Goal: Task Accomplishment & Management: Use online tool/utility

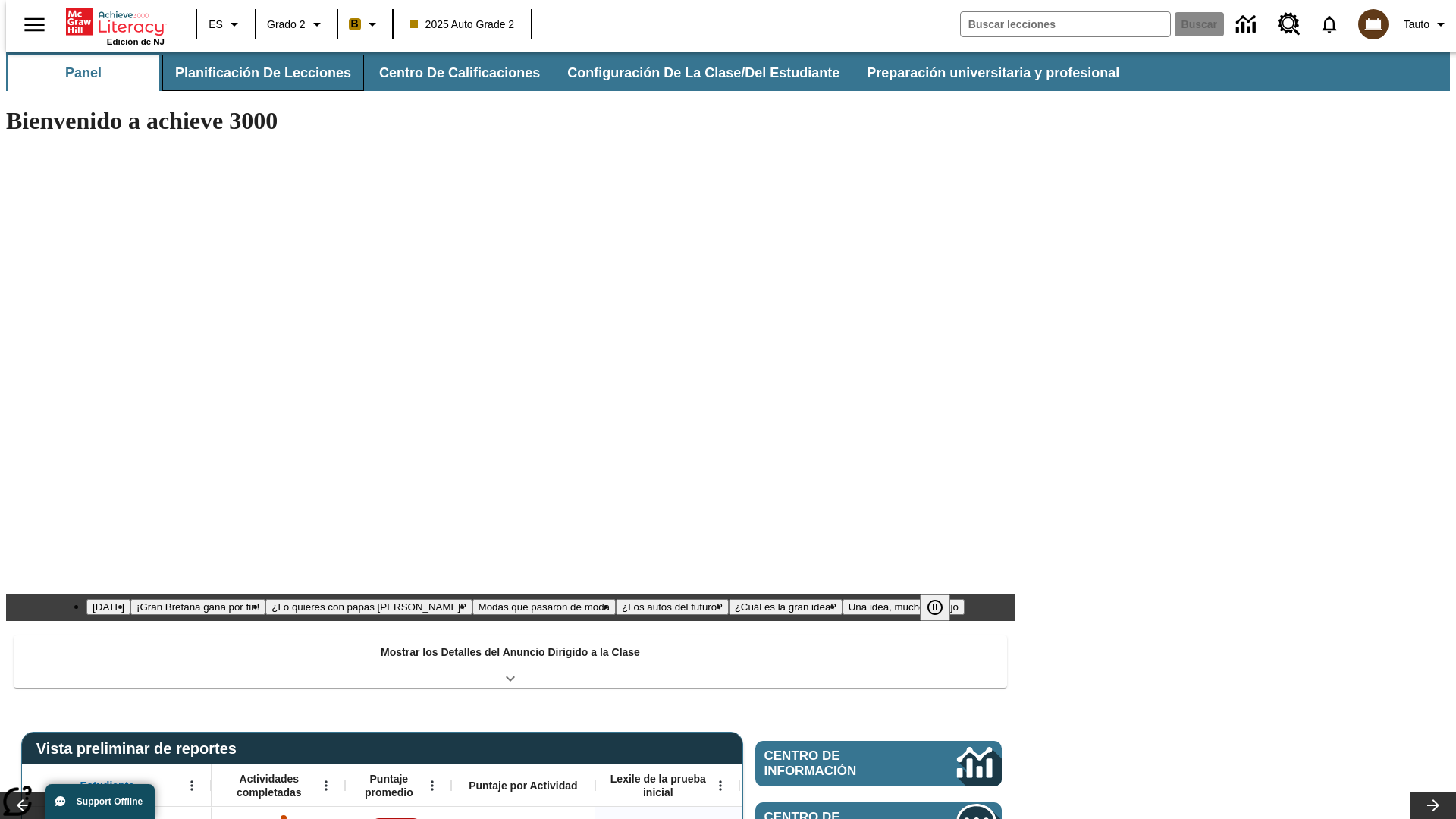
click at [254, 73] on button "Planificación de lecciones" at bounding box center [263, 72] width 201 height 36
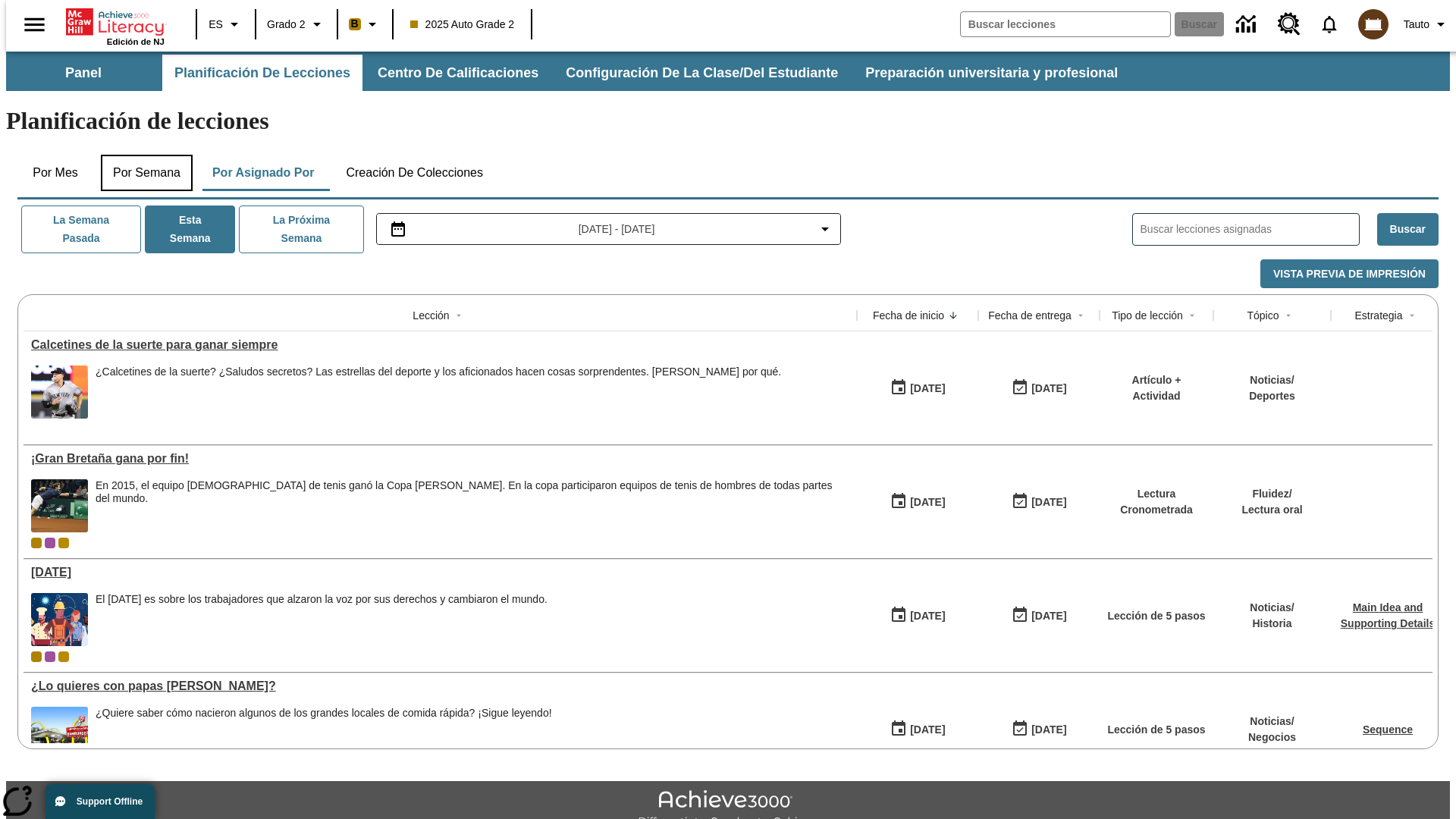
click at [142, 155] on button "Por semana" at bounding box center [146, 173] width 92 height 36
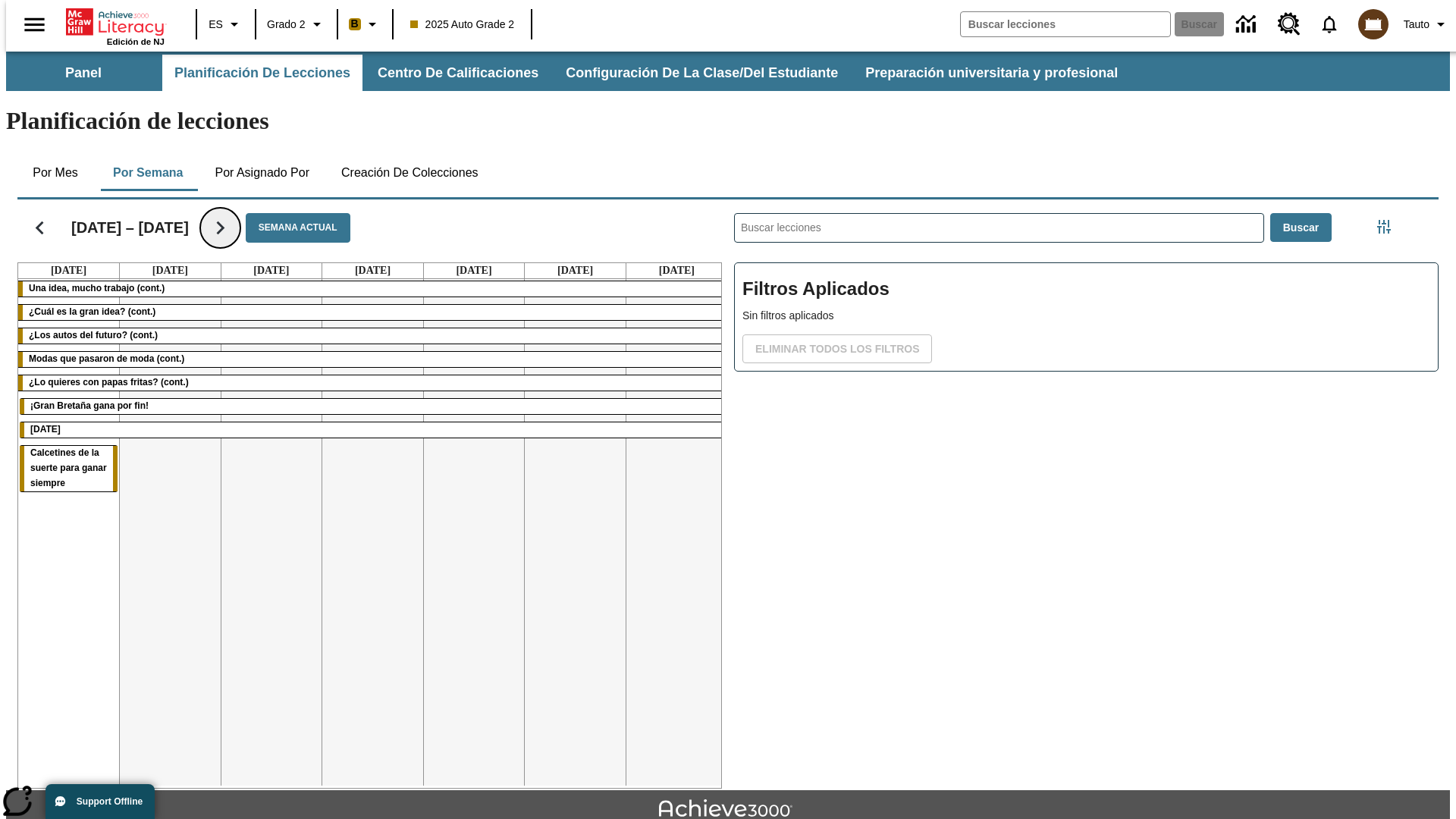
click at [207, 214] on icon "Seguir" at bounding box center [220, 227] width 27 height 27
click at [211, 214] on icon "Seguir" at bounding box center [220, 227] width 27 height 27
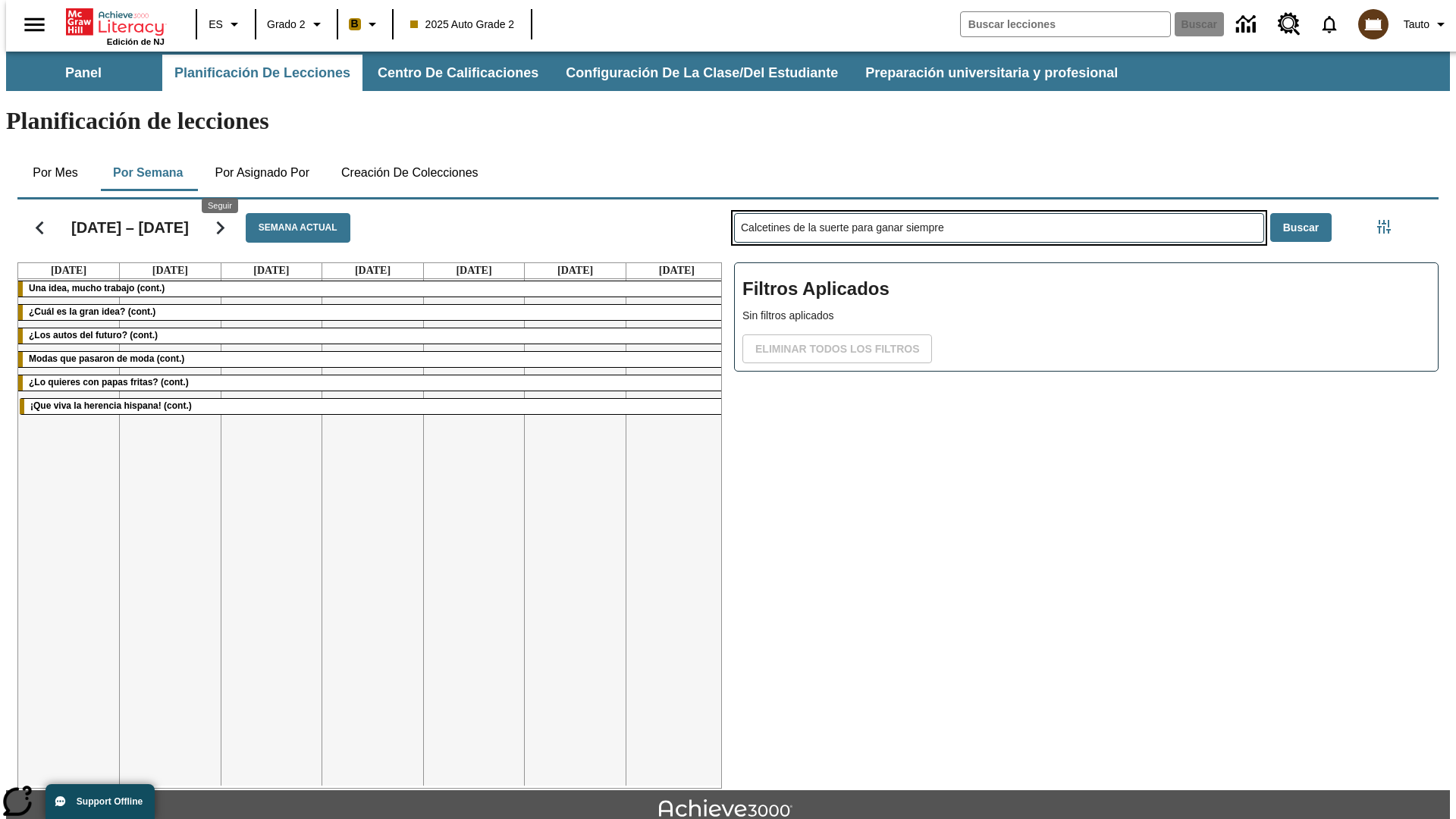
type input "Calcetines de la suerte para ganar siempre"
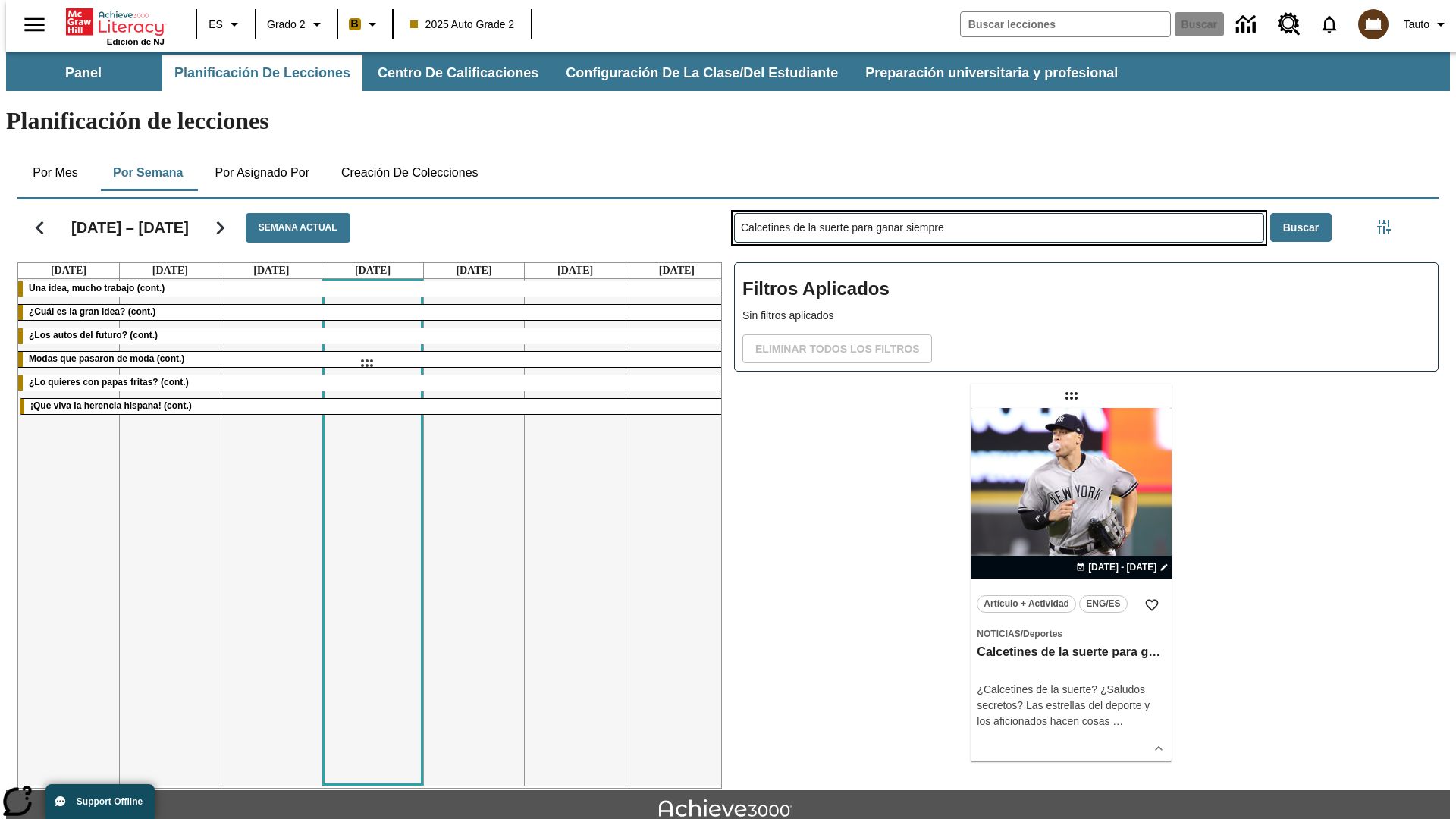
click at [367, 363] on div "[DATE] – [DATE] Semana actual [DATE] [DATE] [DATE] [DATE] [DATE] [DATE] [DATE] …" at bounding box center [722, 491] width 1434 height 595
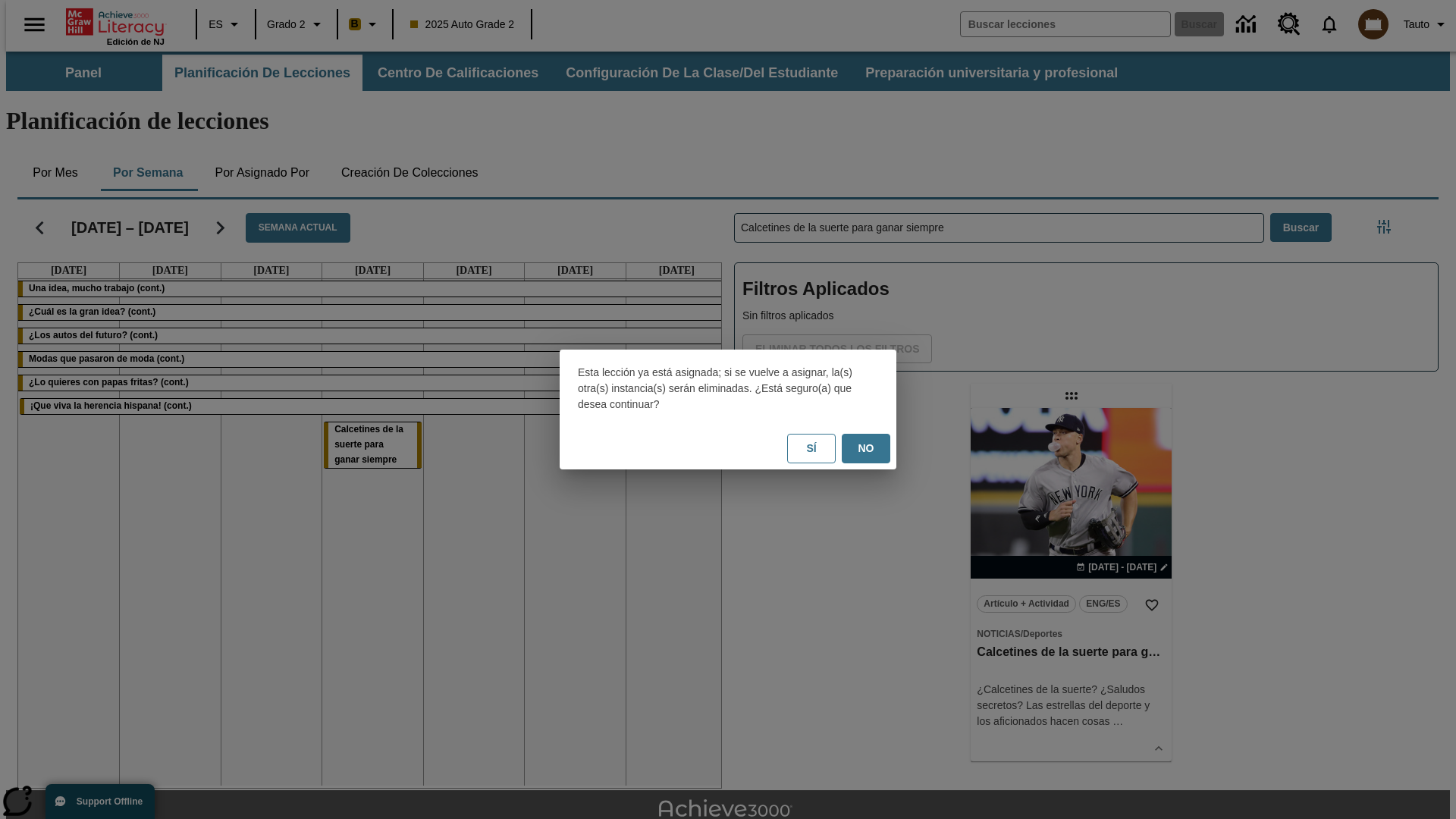
click at [867, 448] on button "No" at bounding box center [866, 448] width 48 height 29
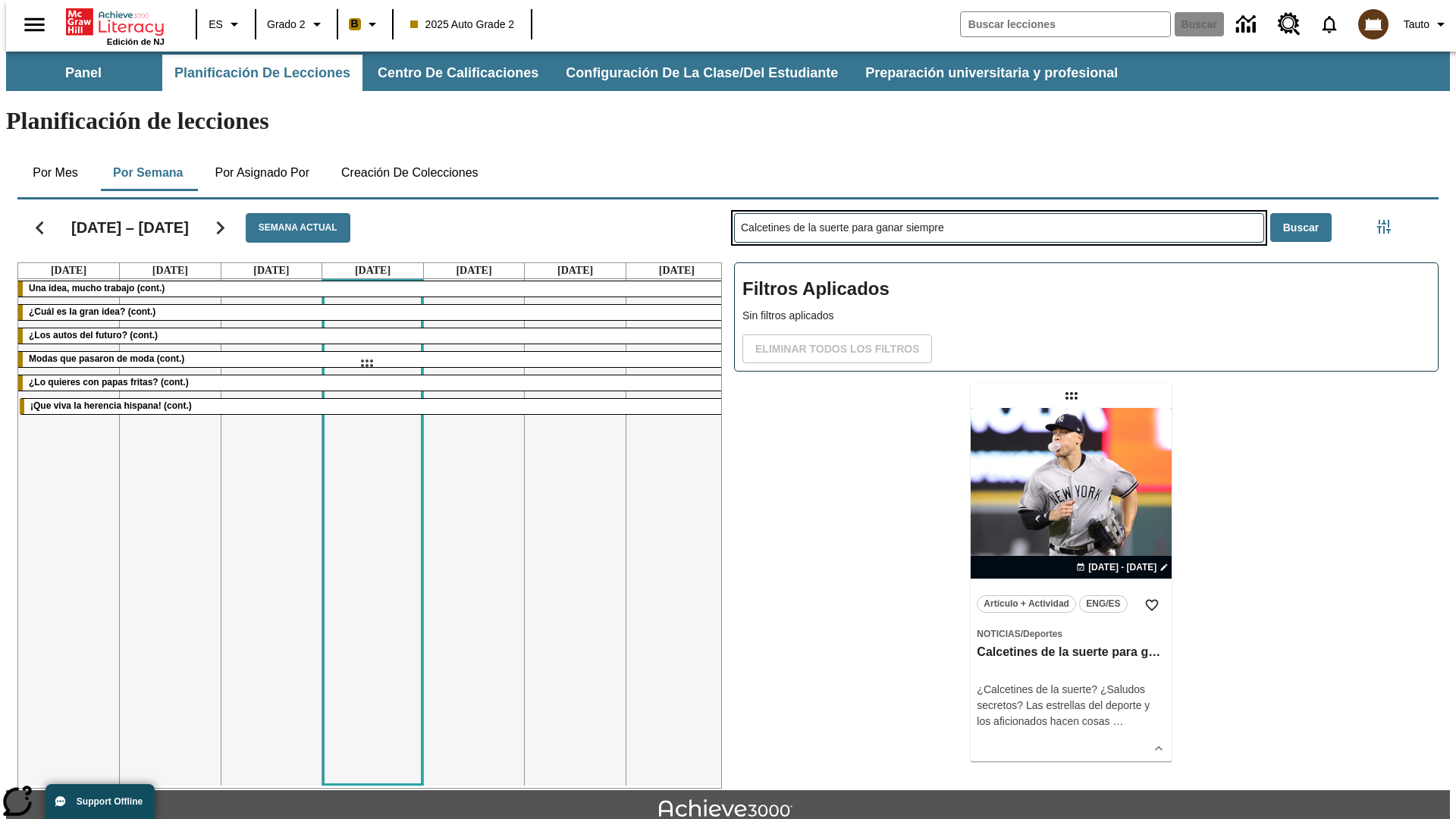
drag, startPoint x: 1073, startPoint y: 336, endPoint x: 367, endPoint y: 363, distance: 706.5
click at [367, 363] on div "[DATE] – [DATE] Semana actual [DATE] [DATE] [DATE] [DATE] [DATE] [DATE] [DATE] …" at bounding box center [722, 491] width 1434 height 595
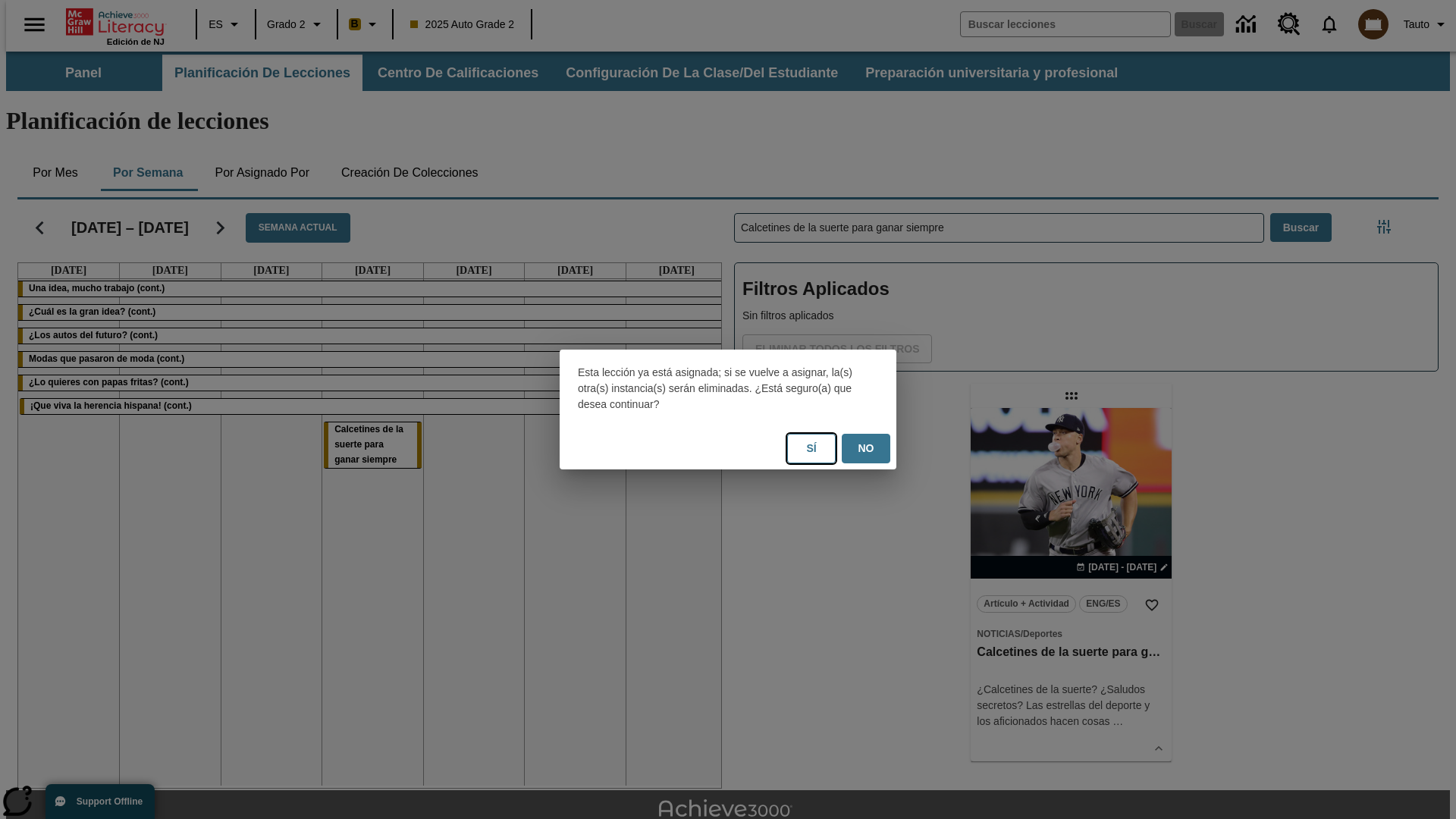
click at [811, 448] on button "Sí" at bounding box center [811, 448] width 48 height 29
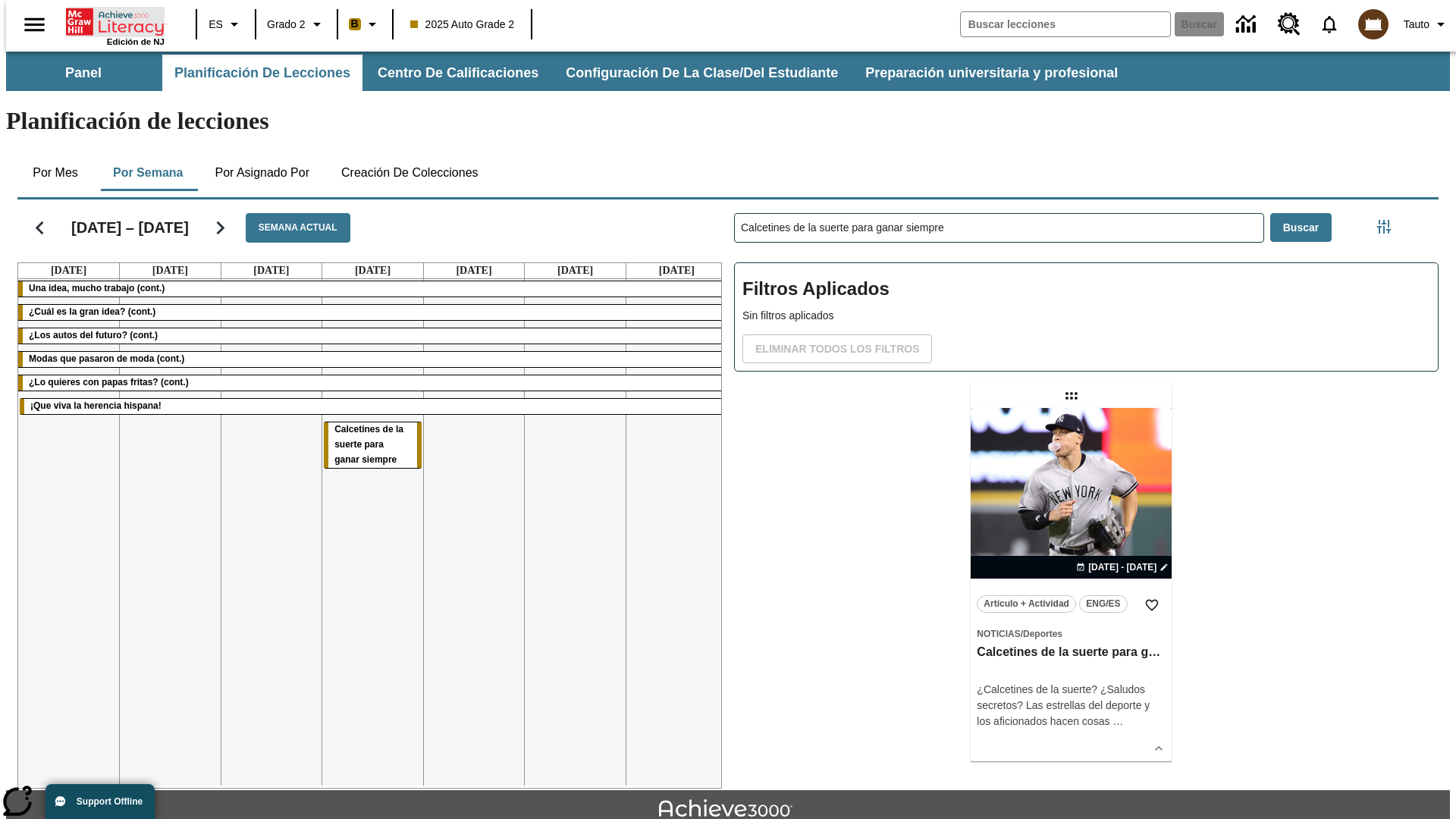
click at [109, 21] on icon "Portada" at bounding box center [116, 22] width 101 height 30
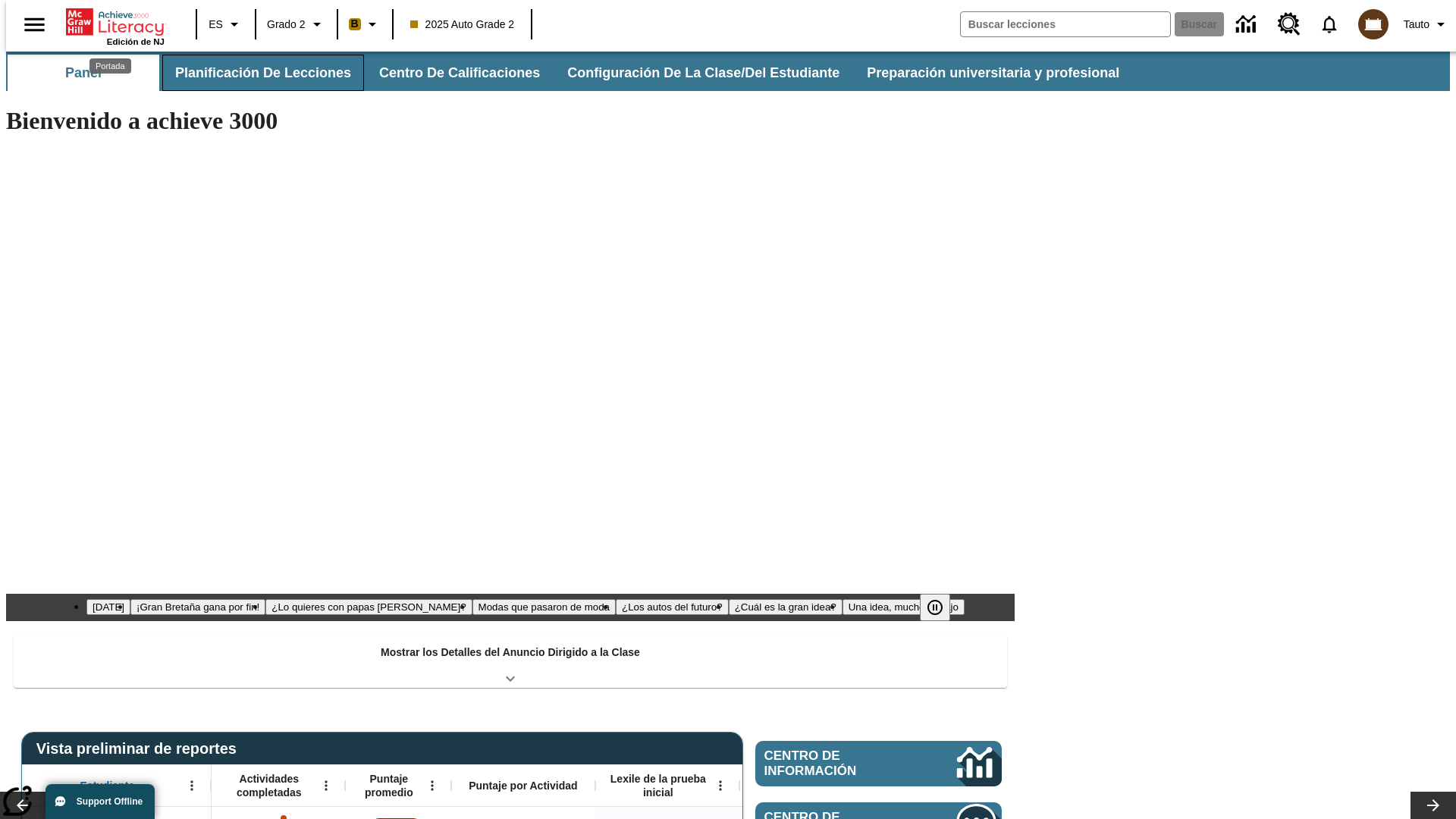
click at [254, 73] on button "Planificación de lecciones" at bounding box center [263, 72] width 201 height 36
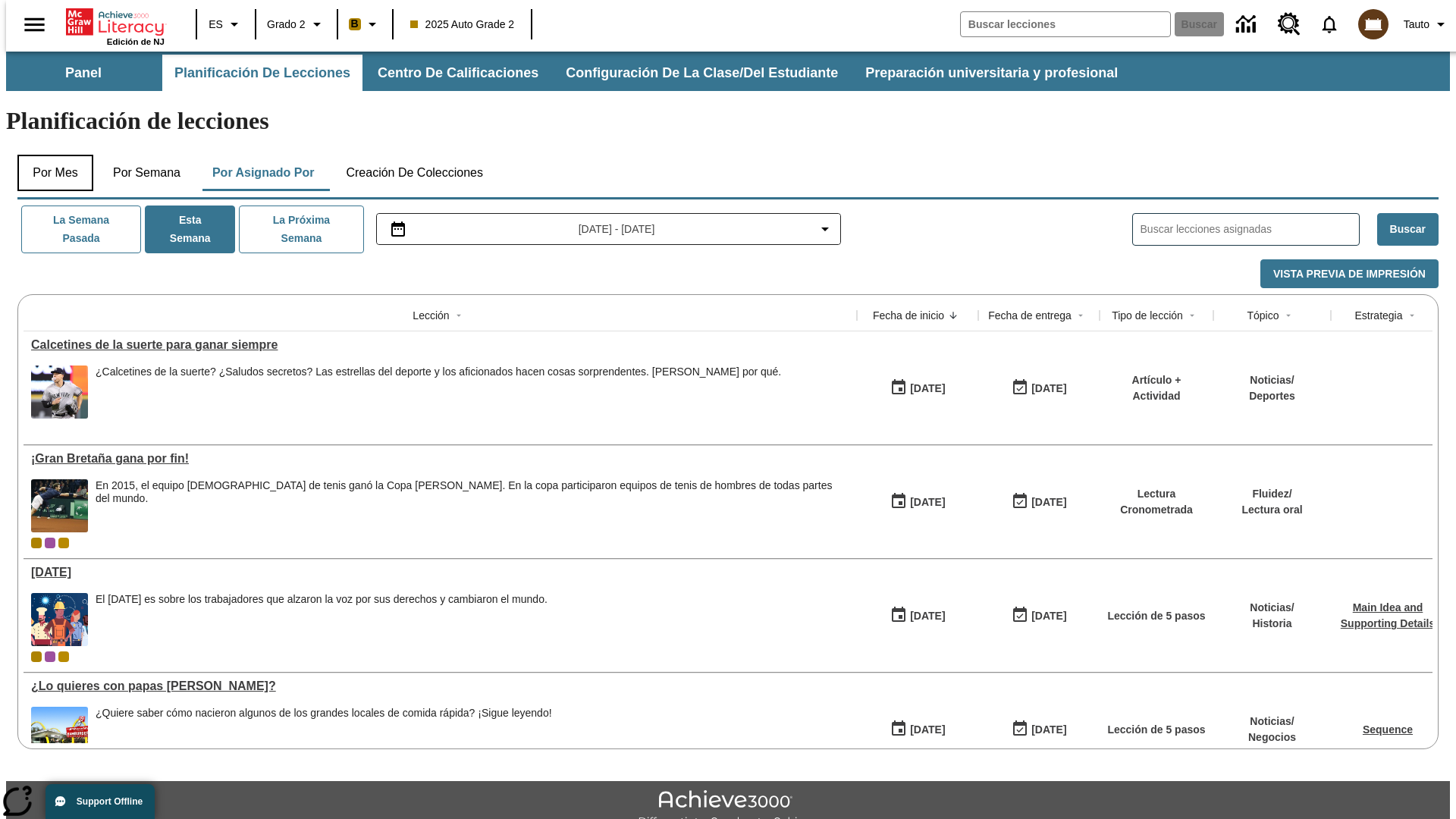
click at [49, 155] on button "Por mes" at bounding box center [55, 173] width 76 height 36
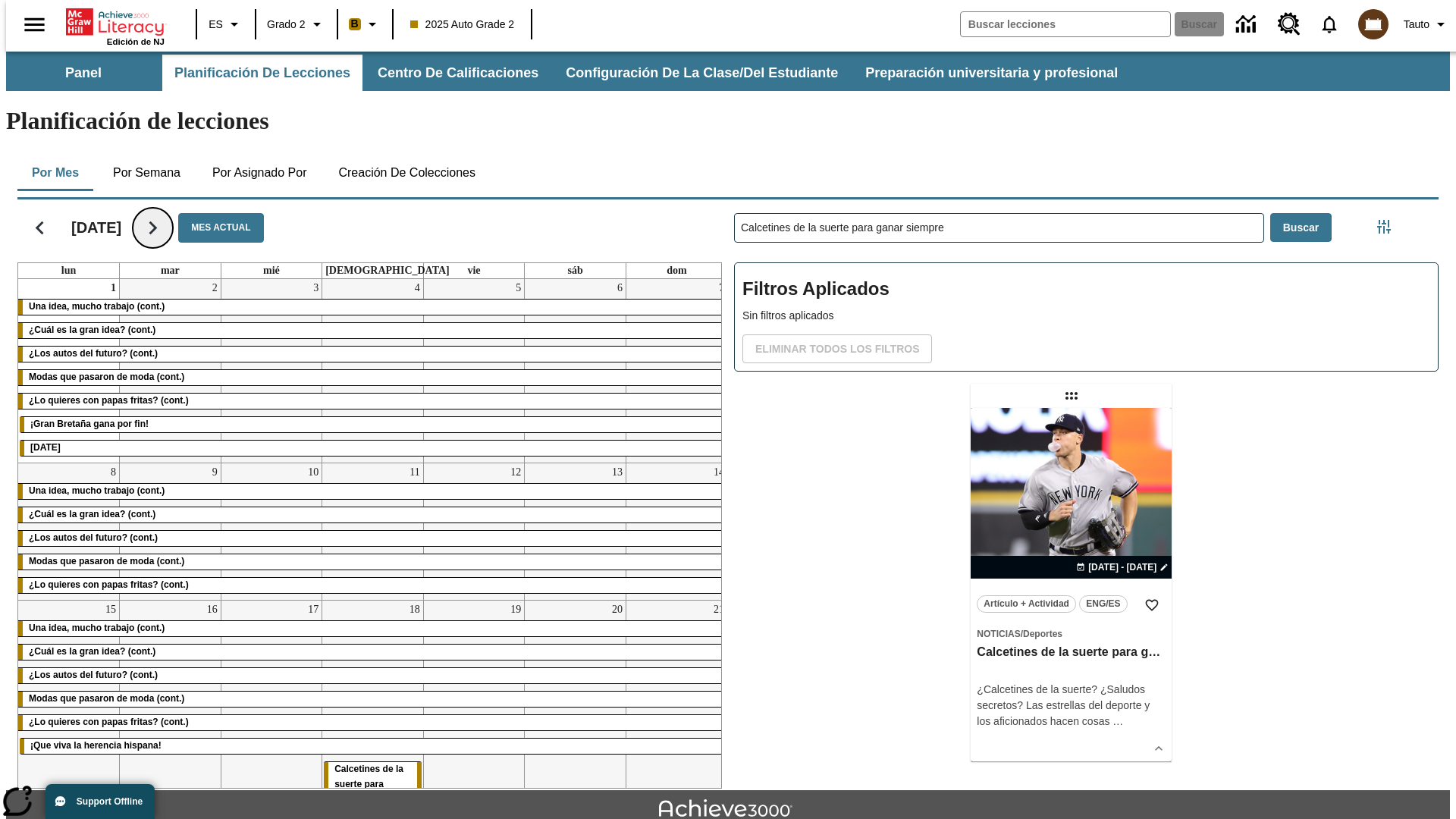
click at [166, 214] on icon "Seguir" at bounding box center [152, 227] width 27 height 27
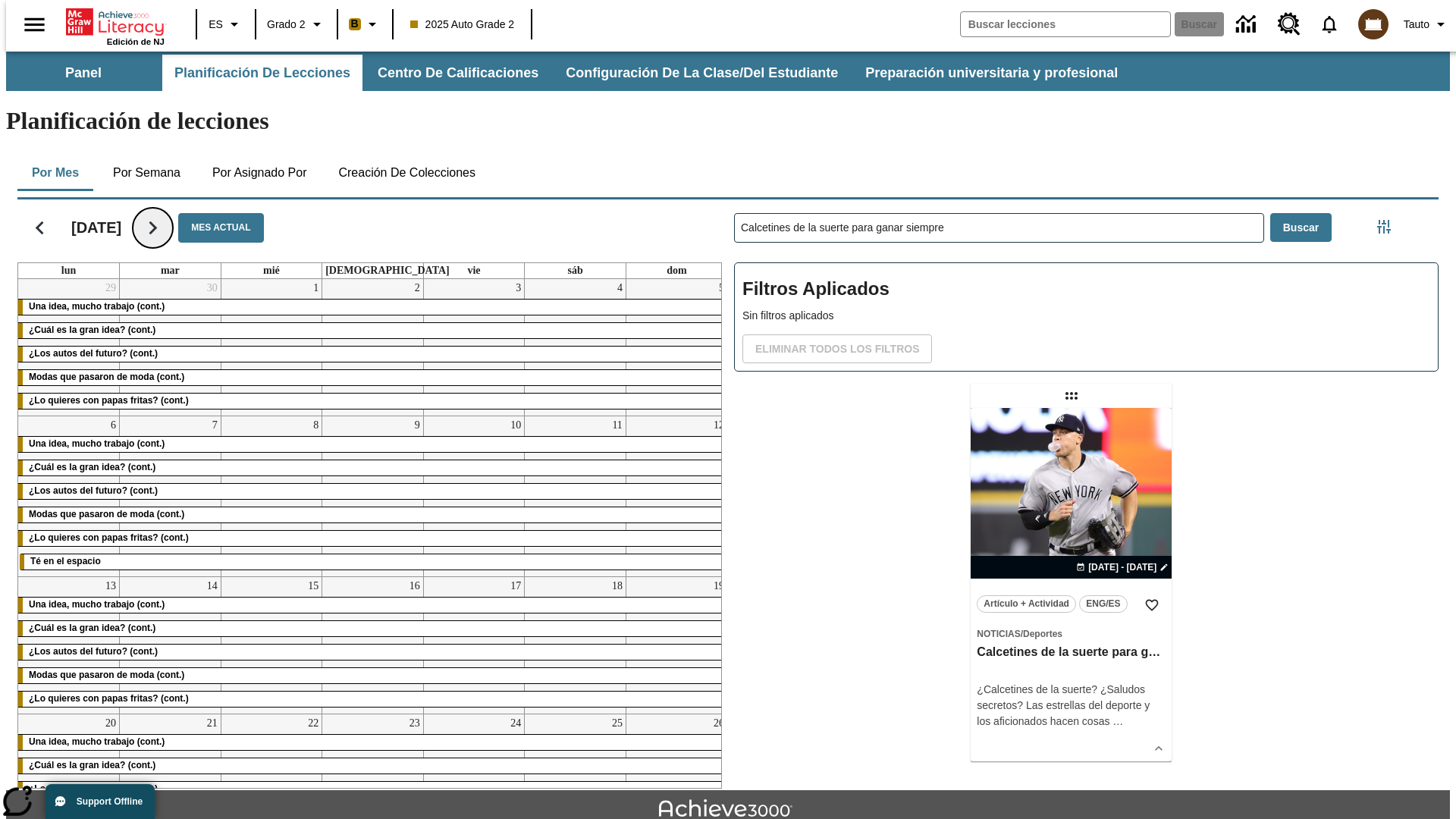
click at [166, 214] on icon "Seguir" at bounding box center [152, 227] width 27 height 27
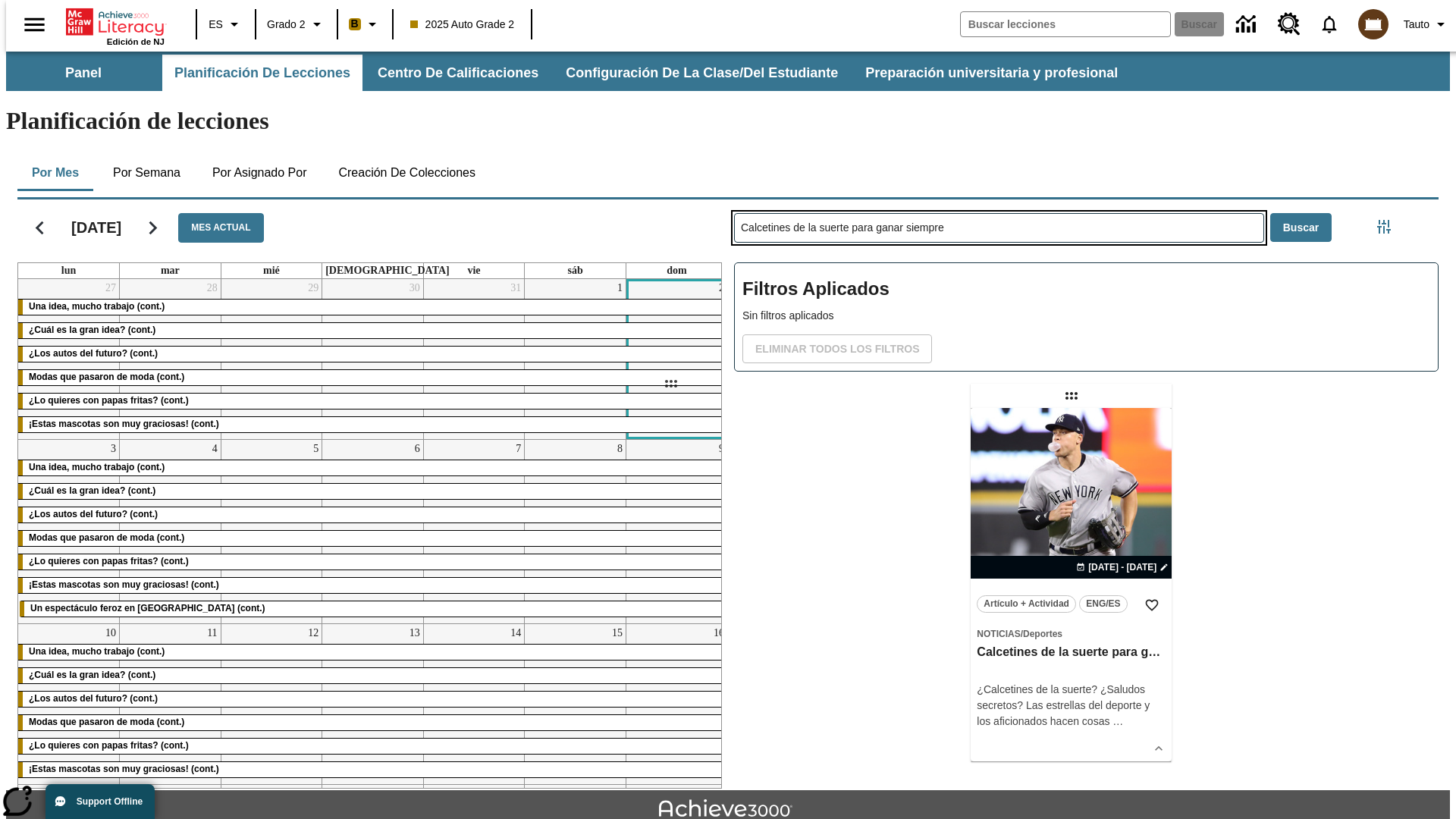
drag, startPoint x: 1073, startPoint y: 336, endPoint x: 670, endPoint y: 384, distance: 405.8
click at [670, 384] on div "[DATE] Mes actual lun mar mié jue vie sáb dom 27 Una idea, mucho trabajo (cont.…" at bounding box center [722, 491] width 1434 height 595
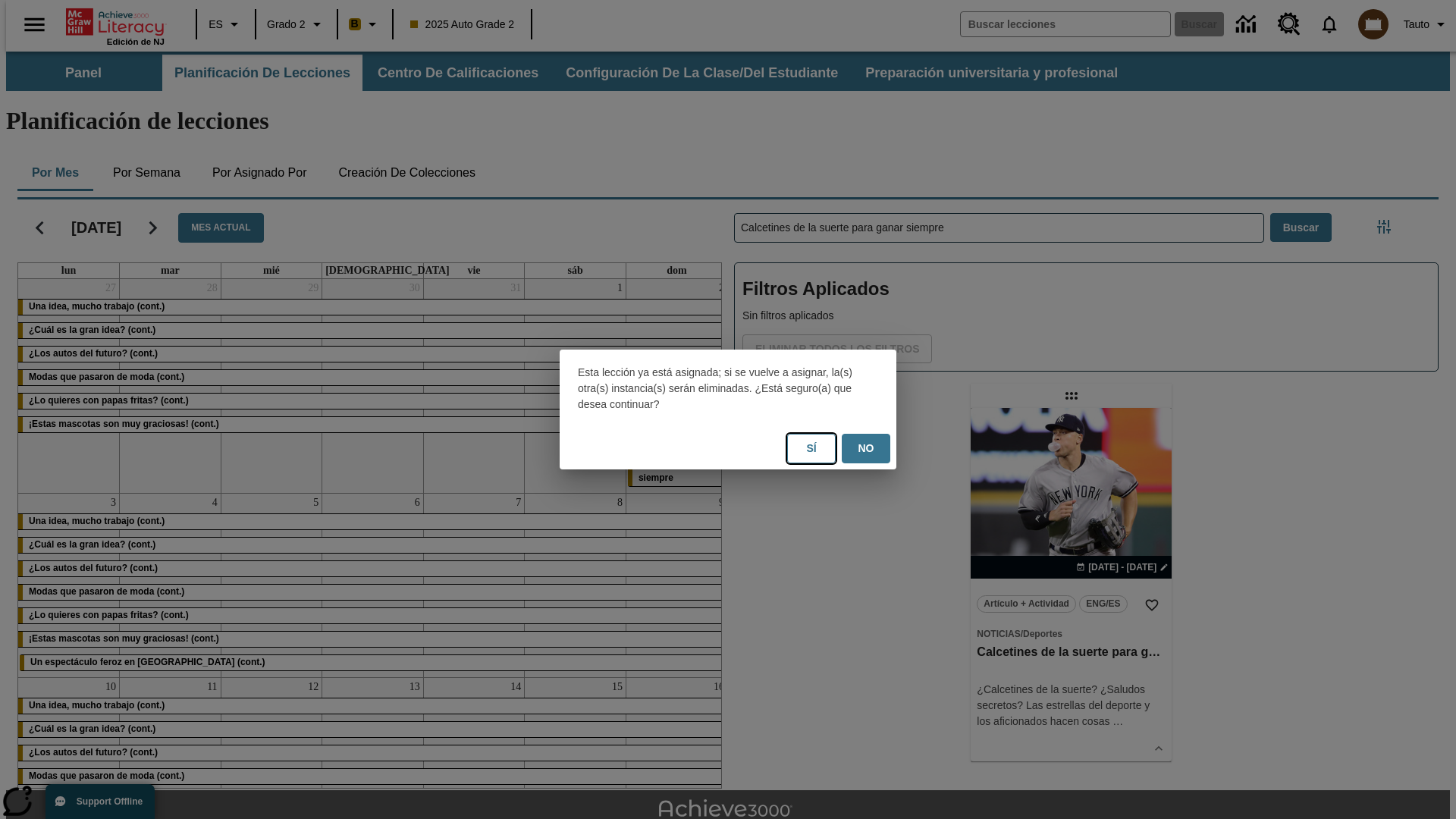
click at [811, 448] on button "Sí" at bounding box center [811, 448] width 48 height 29
